Goal: Task Accomplishment & Management: Complete application form

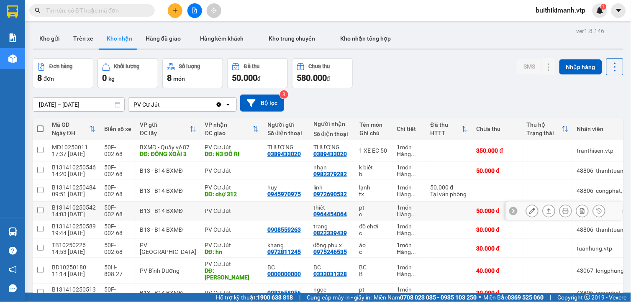
scroll to position [44, 0]
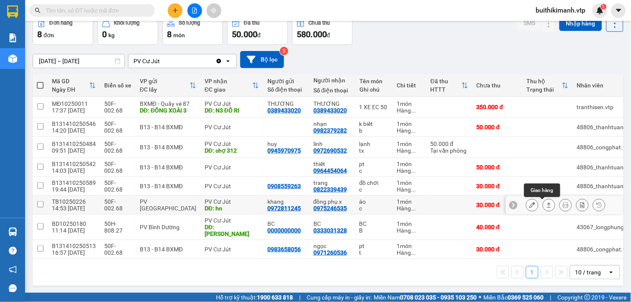
click at [546, 206] on icon at bounding box center [549, 205] width 6 height 6
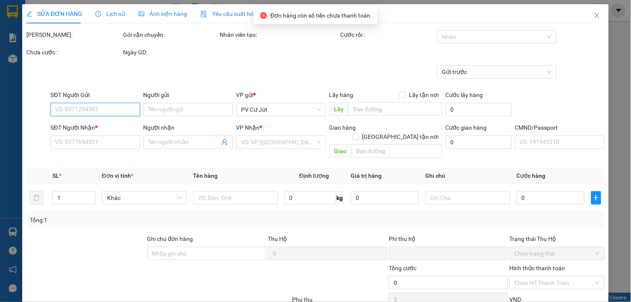
type input "1.500"
type input "0972811245"
type input "khang"
type input "0975246535"
type input "đồng phụ x"
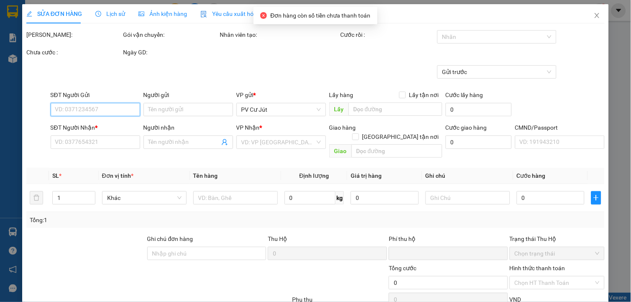
type input "hn"
type input "0"
type input "30.000"
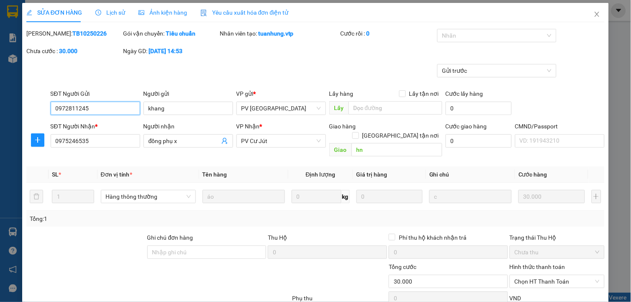
scroll to position [48, 0]
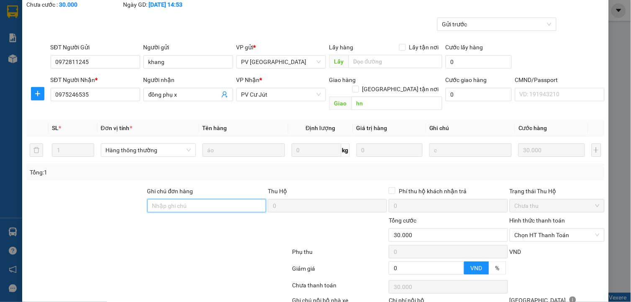
drag, startPoint x: 239, startPoint y: 201, endPoint x: 239, endPoint y: 193, distance: 8.4
click at [239, 201] on input "Ghi chú đơn hàng" at bounding box center [206, 205] width 119 height 13
click at [528, 229] on span "Chọn HT Thanh Toán" at bounding box center [557, 235] width 85 height 13
type input "ck 6868 30k 11h56 1210"
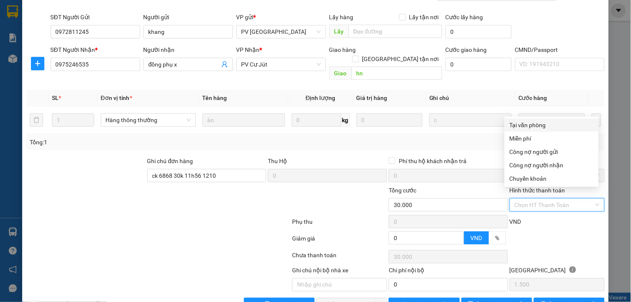
scroll to position [94, 0]
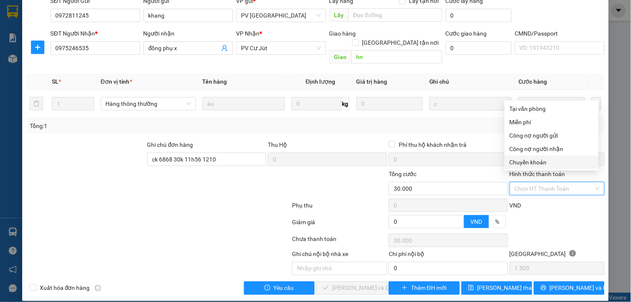
click at [534, 161] on div "Chuyển khoản" at bounding box center [552, 162] width 84 height 9
type input "0"
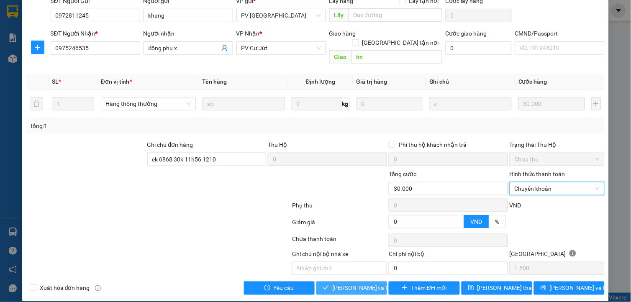
click at [331, 282] on button "[PERSON_NAME] và Giao hàng" at bounding box center [351, 288] width 71 height 13
